Goal: Check status: Check status

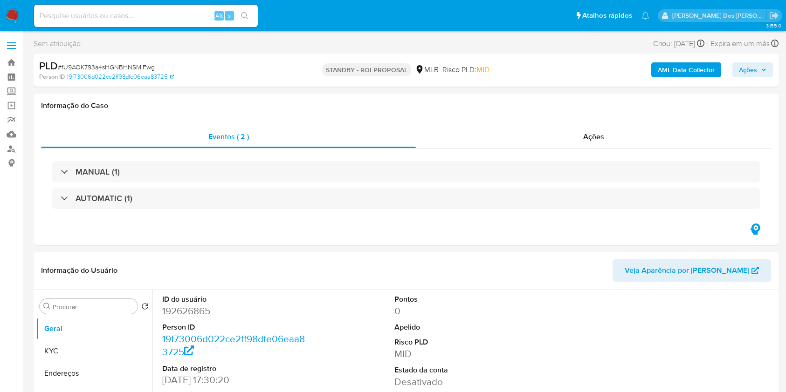
select select "10"
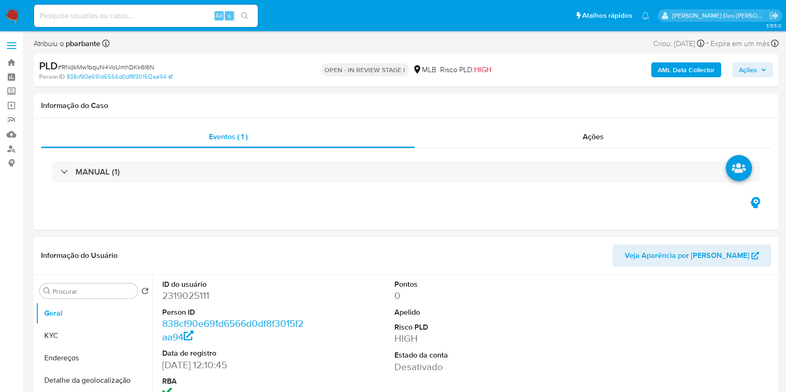
select select "10"
